Goal: Entertainment & Leisure: Consume media (video, audio)

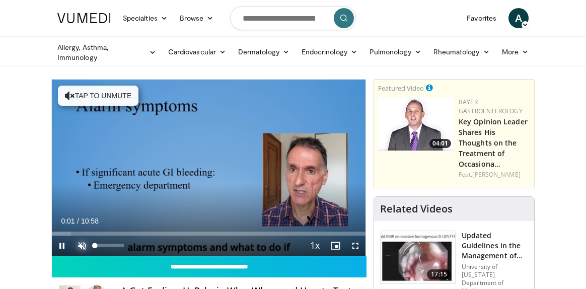
click at [80, 245] on span "Video Player" at bounding box center [82, 245] width 20 height 20
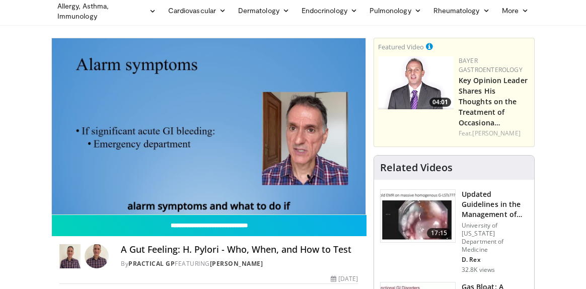
scroll to position [41, 0]
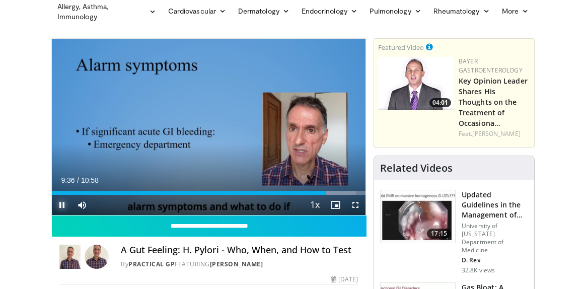
click at [63, 202] on span "Video Player" at bounding box center [62, 205] width 20 height 20
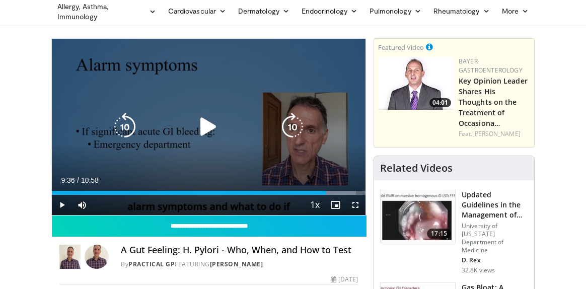
click at [209, 129] on icon "Video Player" at bounding box center [208, 127] width 28 height 28
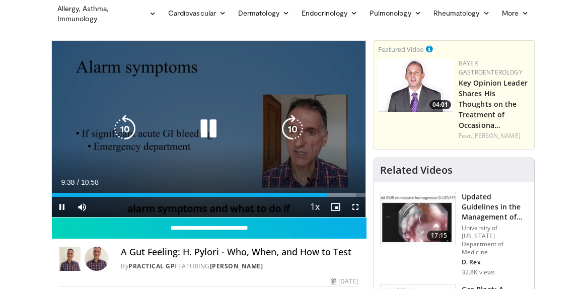
scroll to position [38, 0]
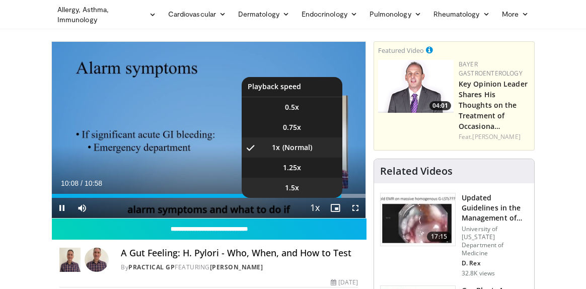
click at [335, 195] on li "1.5x" at bounding box center [291, 188] width 101 height 20
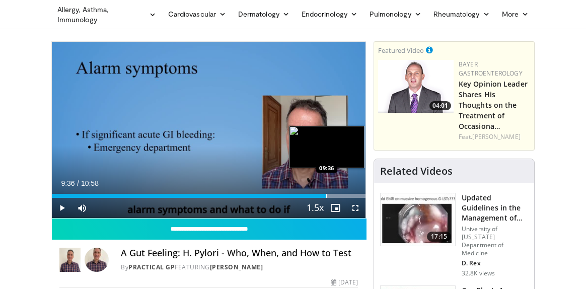
drag, startPoint x: 341, startPoint y: 195, endPoint x: 326, endPoint y: 195, distance: 14.6
click at [326, 195] on div "Loaded : 100.00% 09:36 09:36" at bounding box center [208, 196] width 313 height 4
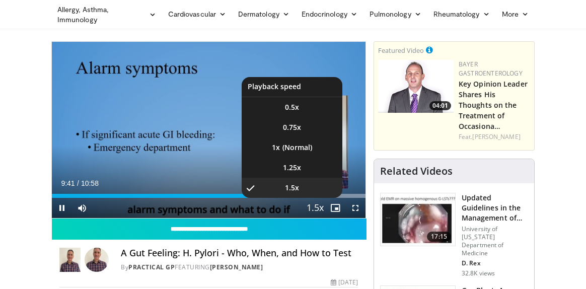
drag, startPoint x: 316, startPoint y: 206, endPoint x: 308, endPoint y: 210, distance: 9.5
click at [316, 206] on span "Video Player" at bounding box center [315, 208] width 14 height 20
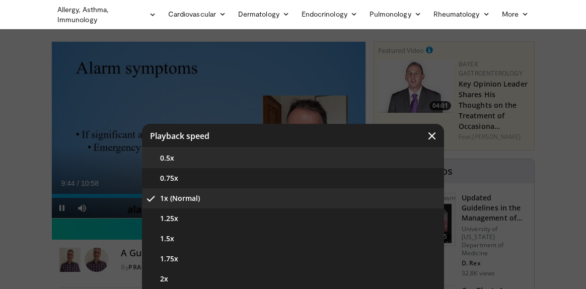
click at [168, 158] on button "0.5x" at bounding box center [293, 158] width 302 height 20
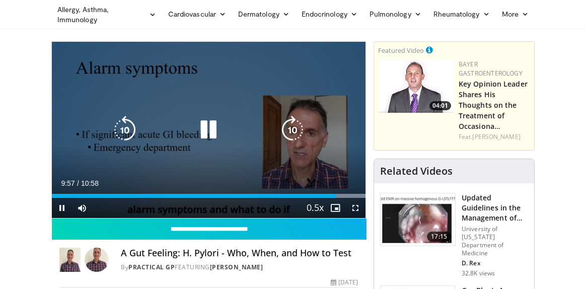
click at [279, 147] on video-js "**********" at bounding box center [208, 130] width 313 height 176
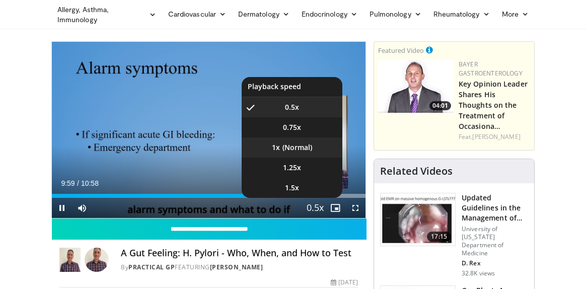
click at [291, 147] on li "1x" at bounding box center [291, 147] width 101 height 20
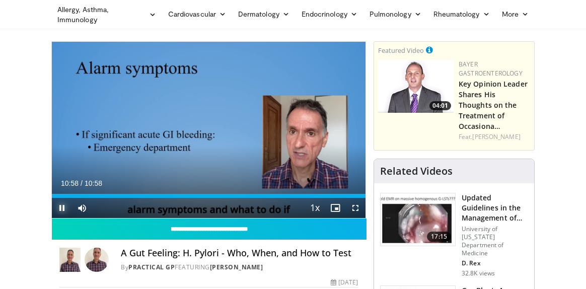
click at [61, 206] on span "Video Player" at bounding box center [62, 208] width 20 height 20
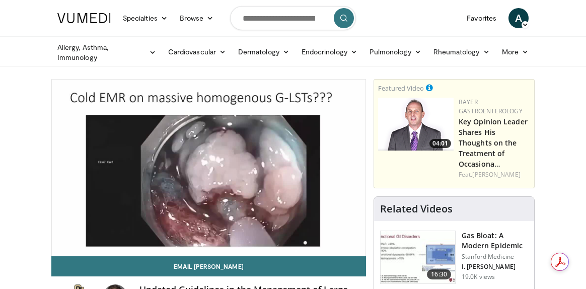
click at [59, 245] on video-js "**********" at bounding box center [208, 167] width 313 height 176
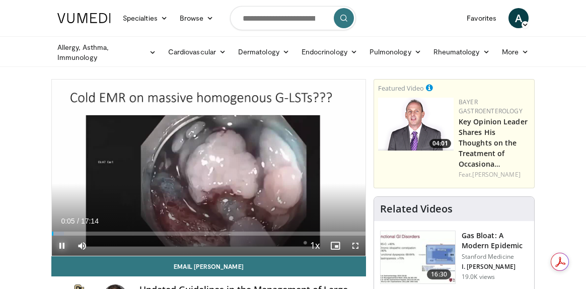
click at [63, 244] on span "Video Player" at bounding box center [62, 245] width 20 height 20
